Goal: Find specific page/section: Find specific page/section

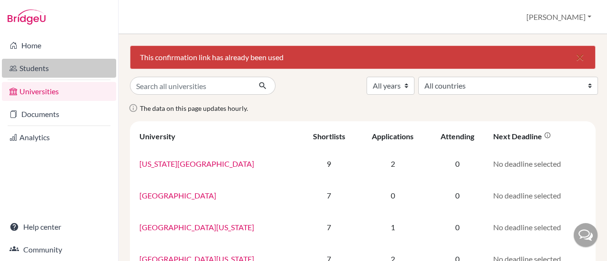
click at [64, 63] on link "Students" at bounding box center [59, 68] width 114 height 19
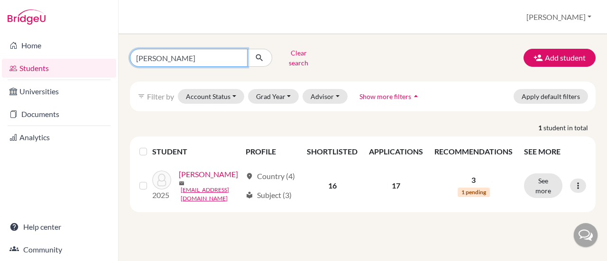
click at [238, 54] on input "[PERSON_NAME]" at bounding box center [189, 58] width 118 height 18
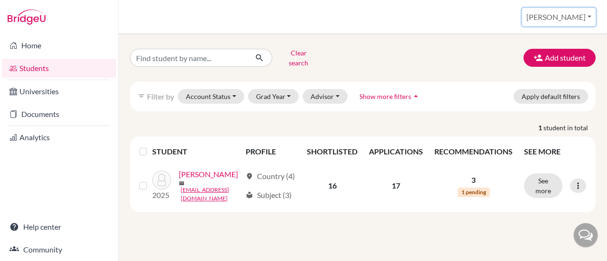
click at [580, 17] on button "[PERSON_NAME]" at bounding box center [558, 17] width 73 height 18
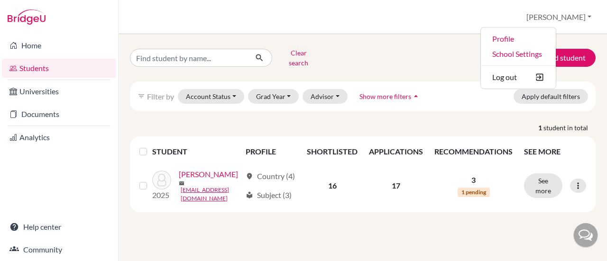
click at [488, 46] on div "Clear search Add student" at bounding box center [363, 58] width 480 height 25
